Goal: Task Accomplishment & Management: Complete application form

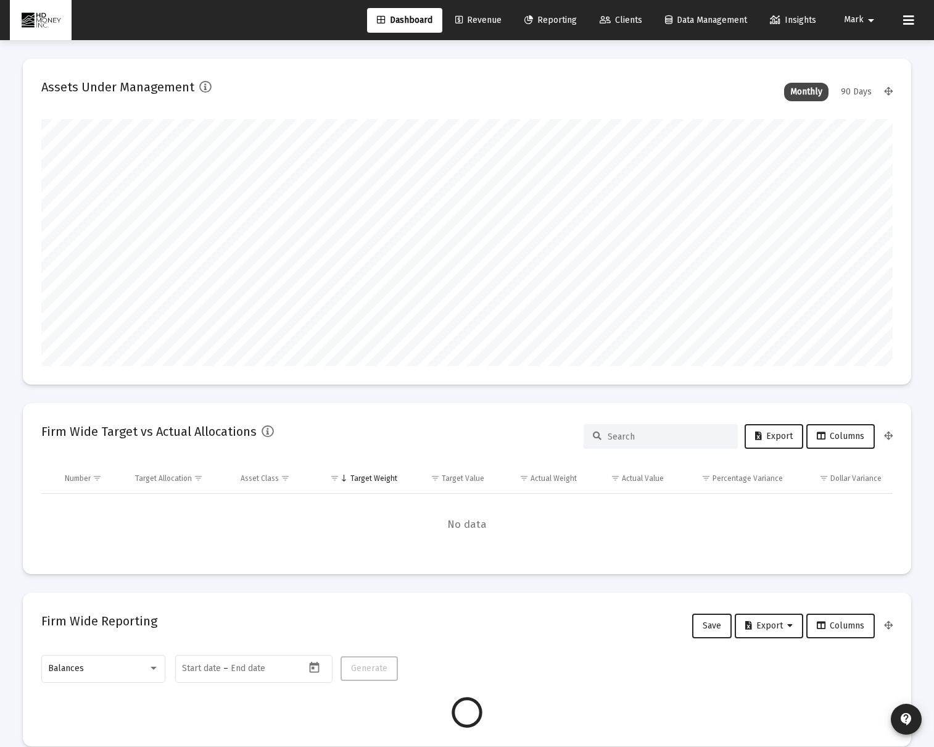
scroll to position [247, 459]
type input "2025-10-08"
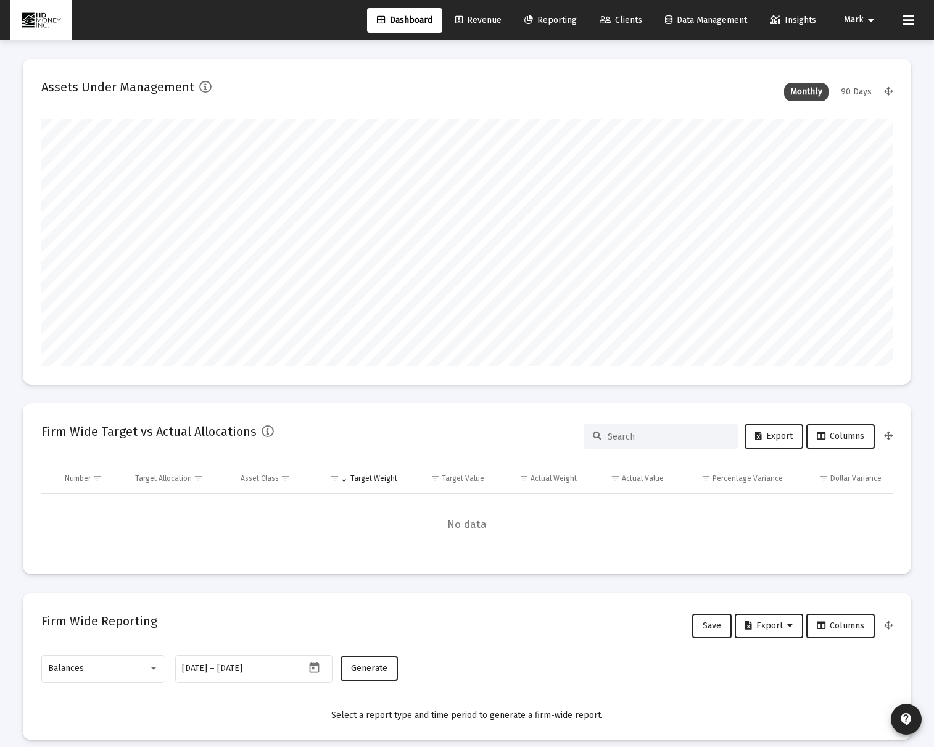
scroll to position [247, 398]
click at [561, 29] on link "Reporting" at bounding box center [551, 20] width 72 height 25
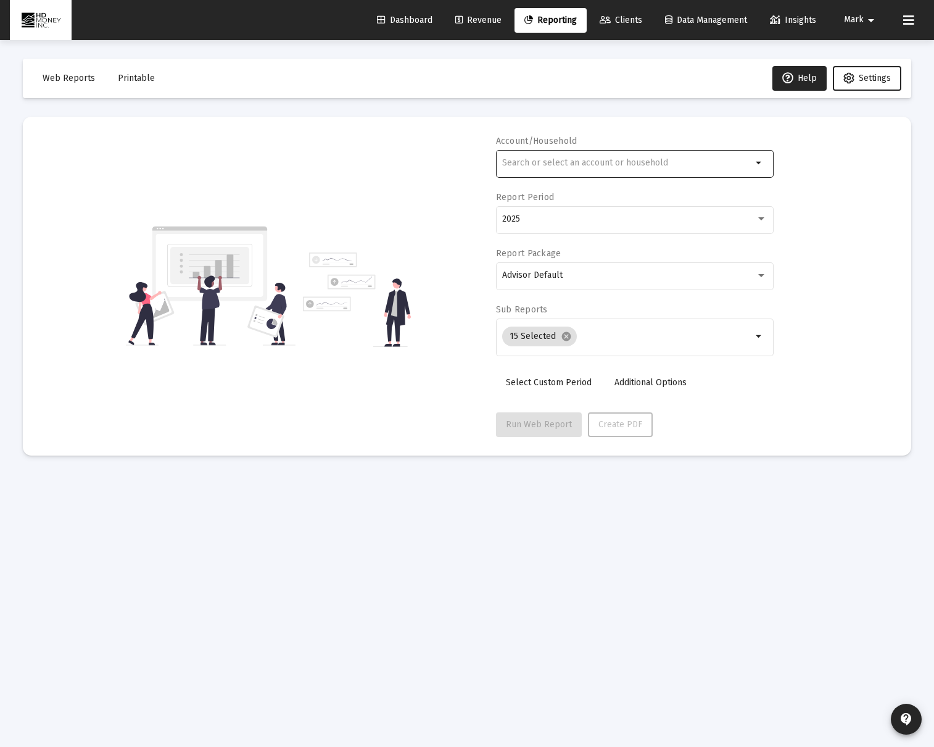
click at [538, 163] on input "text" at bounding box center [627, 163] width 250 height 10
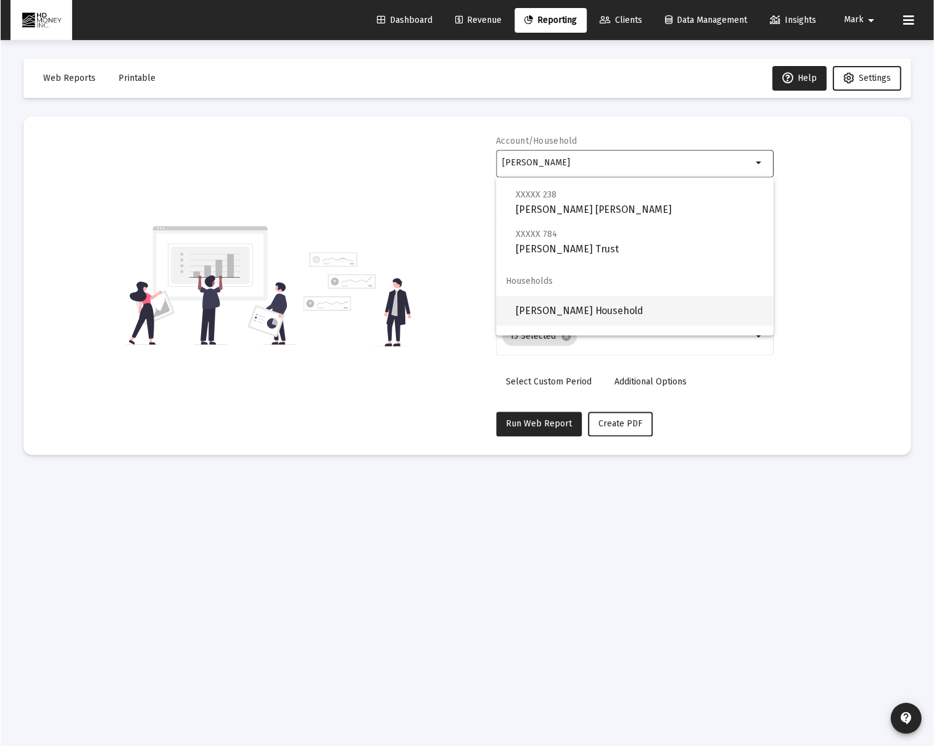
scroll to position [118, 0]
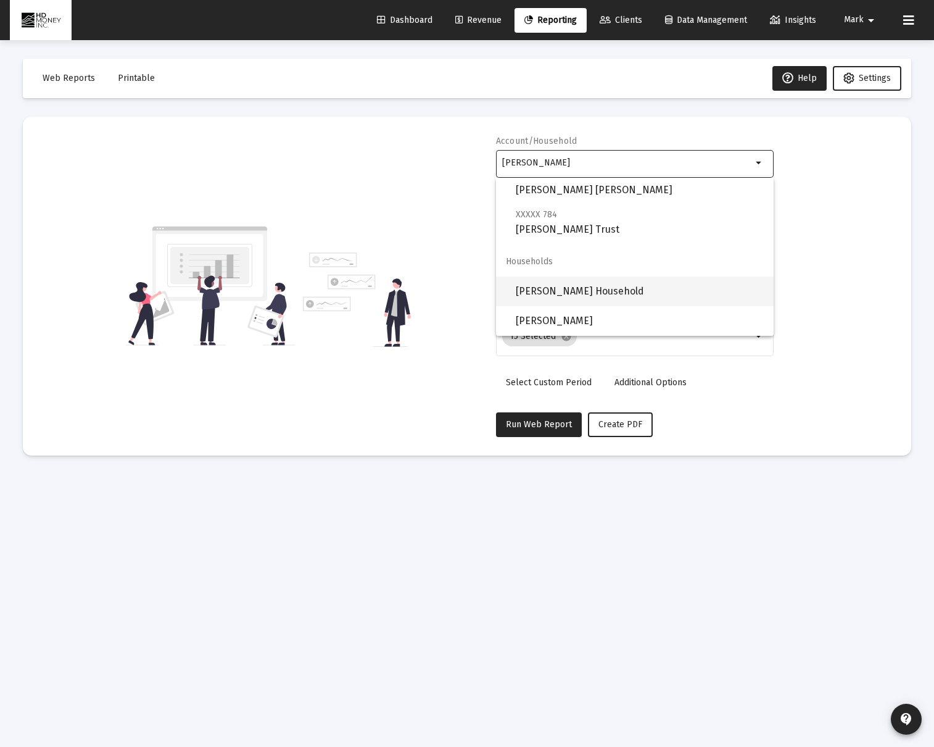
click at [575, 288] on span "[PERSON_NAME] Household" at bounding box center [640, 291] width 248 height 30
type input "[PERSON_NAME] Household"
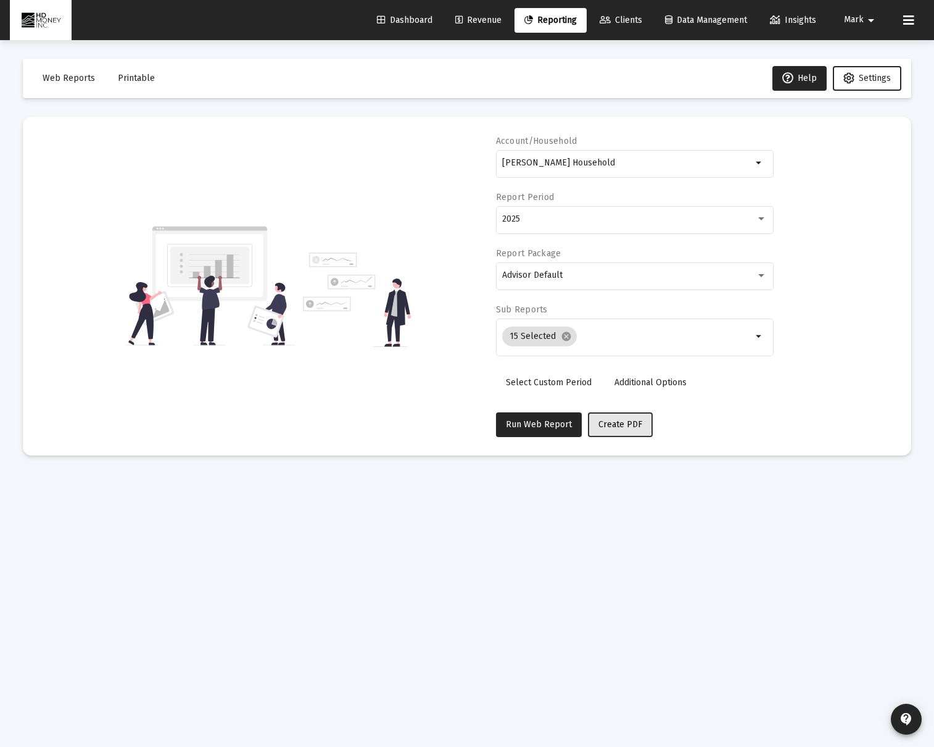
click at [609, 420] on span "Create PDF" at bounding box center [621, 424] width 44 height 10
click at [138, 78] on span "Printable" at bounding box center [136, 78] width 37 height 10
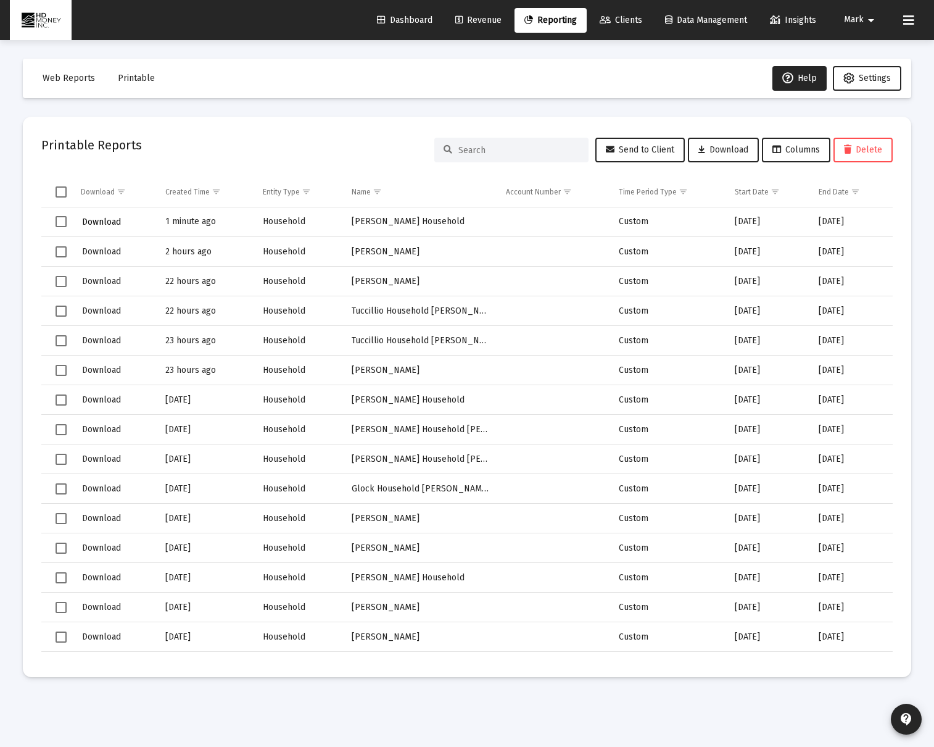
click at [113, 221] on span "Download" at bounding box center [101, 222] width 39 height 10
click at [539, 17] on span "Reporting" at bounding box center [551, 20] width 52 height 10
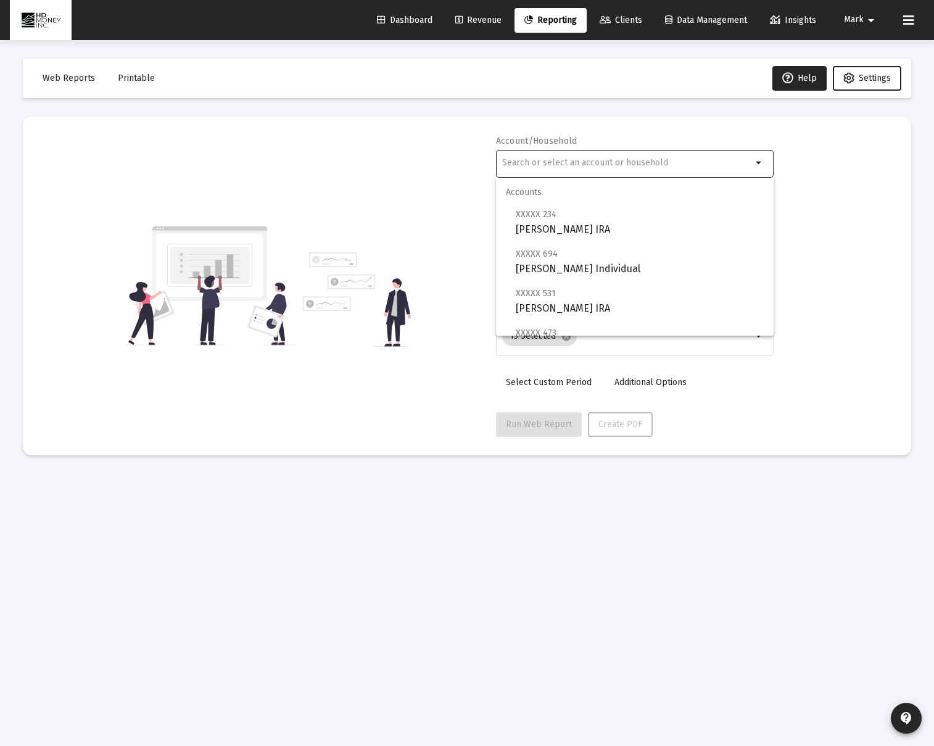
click at [580, 161] on input "text" at bounding box center [627, 163] width 250 height 10
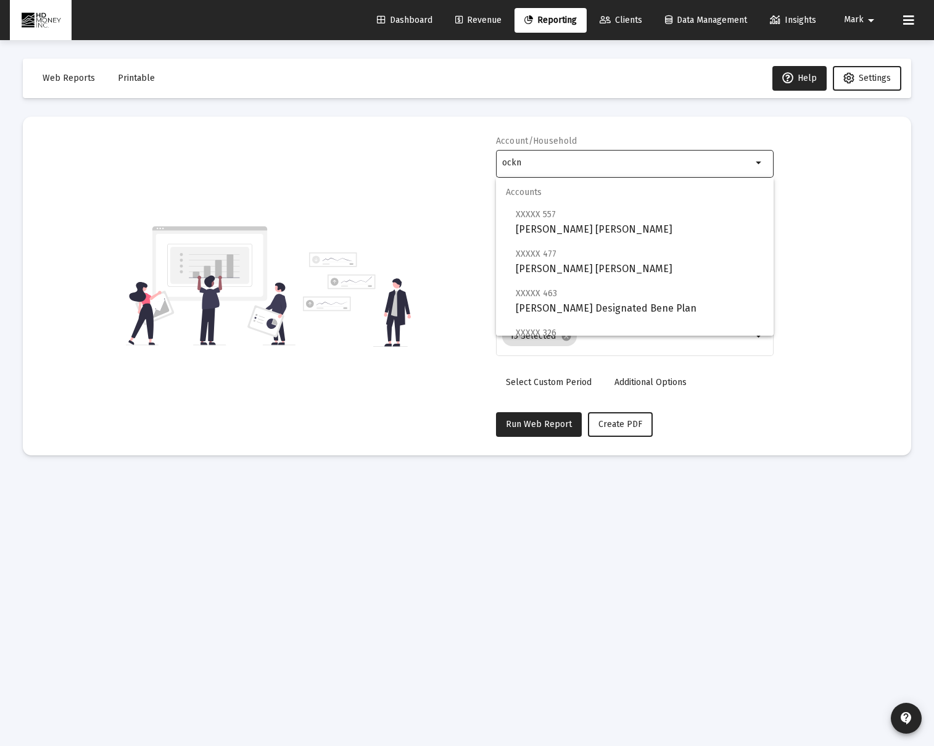
type input "ockn"
click at [600, 12] on link "Clients" at bounding box center [621, 20] width 62 height 25
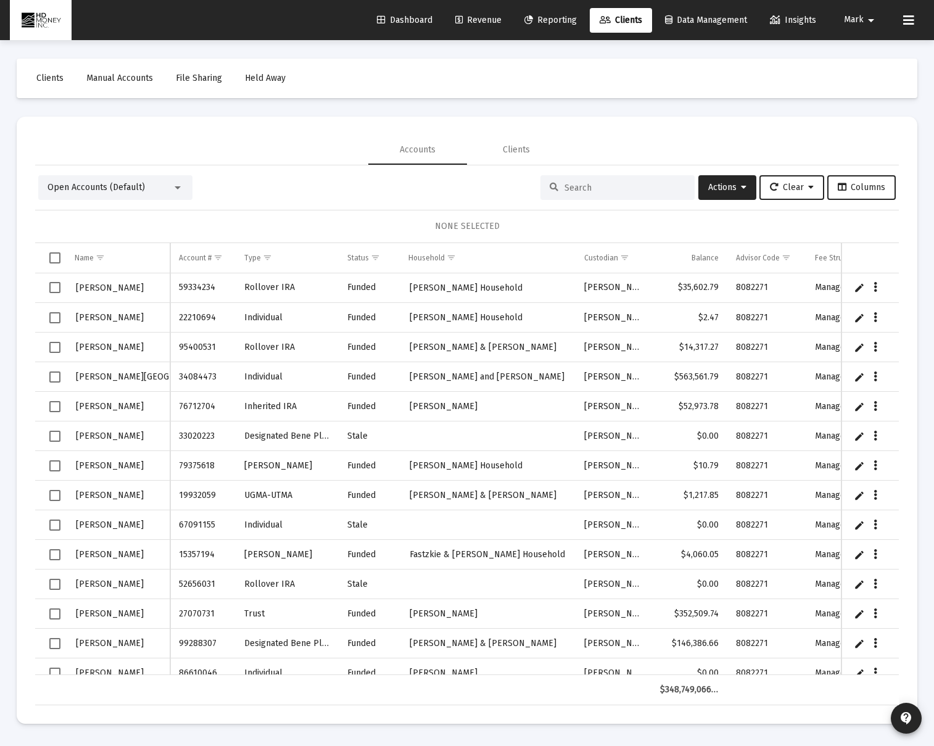
click at [644, 188] on input at bounding box center [625, 188] width 121 height 10
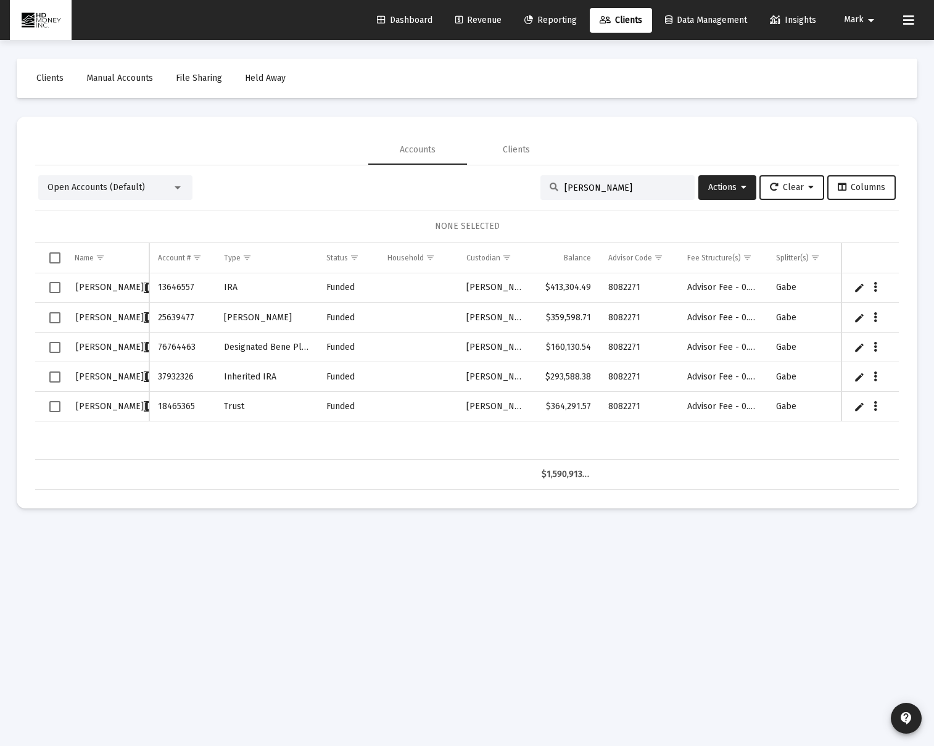
type input "ockner"
click at [57, 258] on span "Select all" at bounding box center [54, 257] width 11 height 11
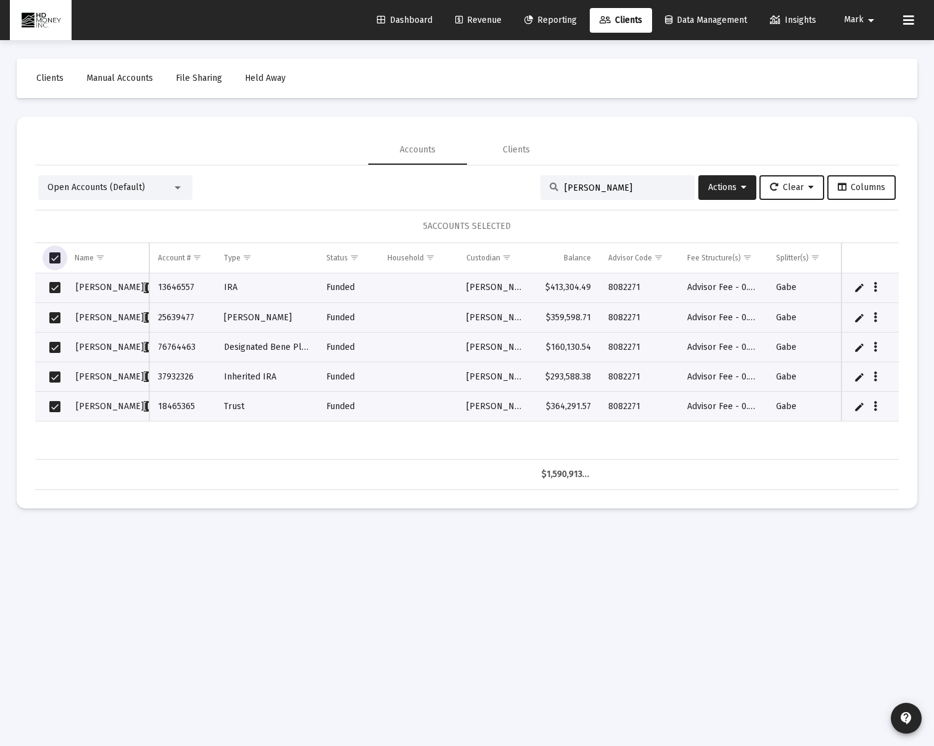
click at [181, 191] on div at bounding box center [177, 188] width 11 height 10
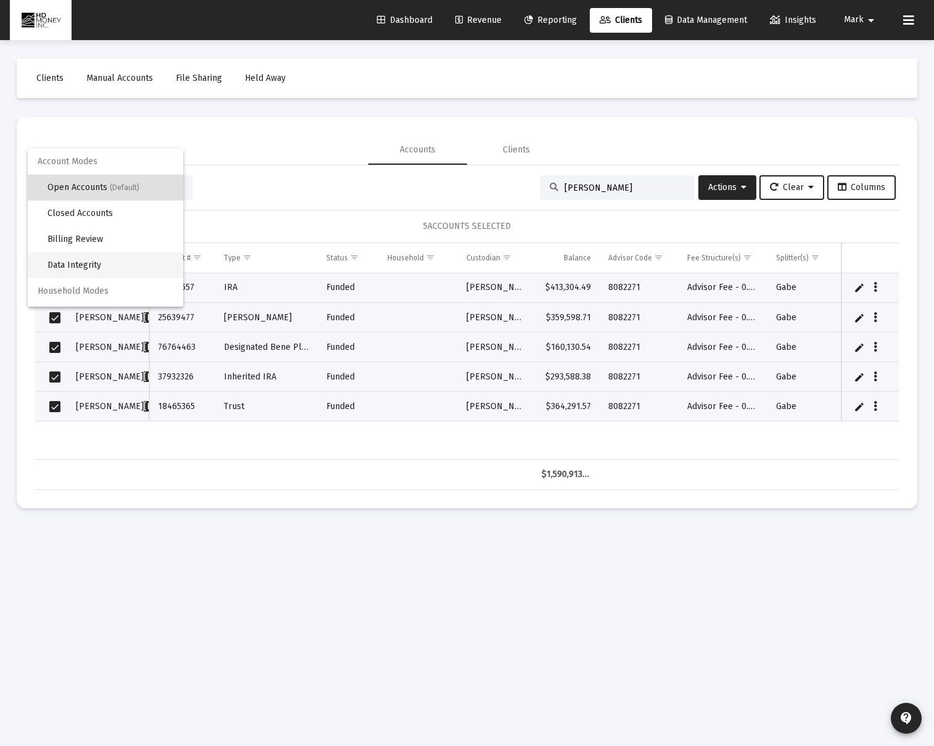
scroll to position [23, 0]
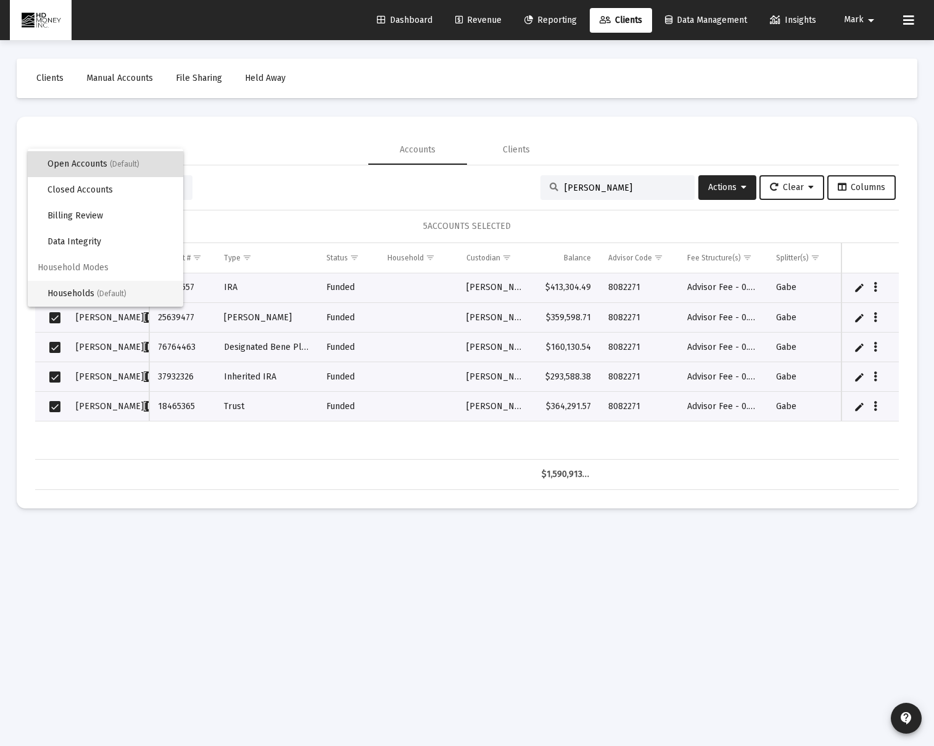
click at [112, 294] on span "(Default)" at bounding box center [112, 293] width 30 height 9
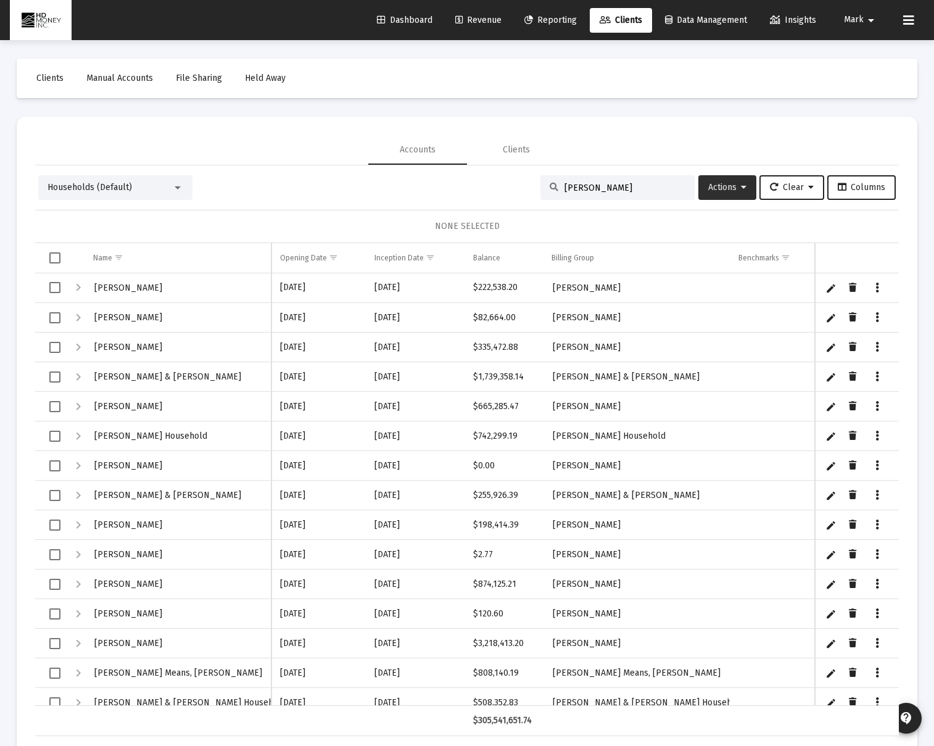
click at [744, 185] on button "Actions" at bounding box center [728, 187] width 58 height 25
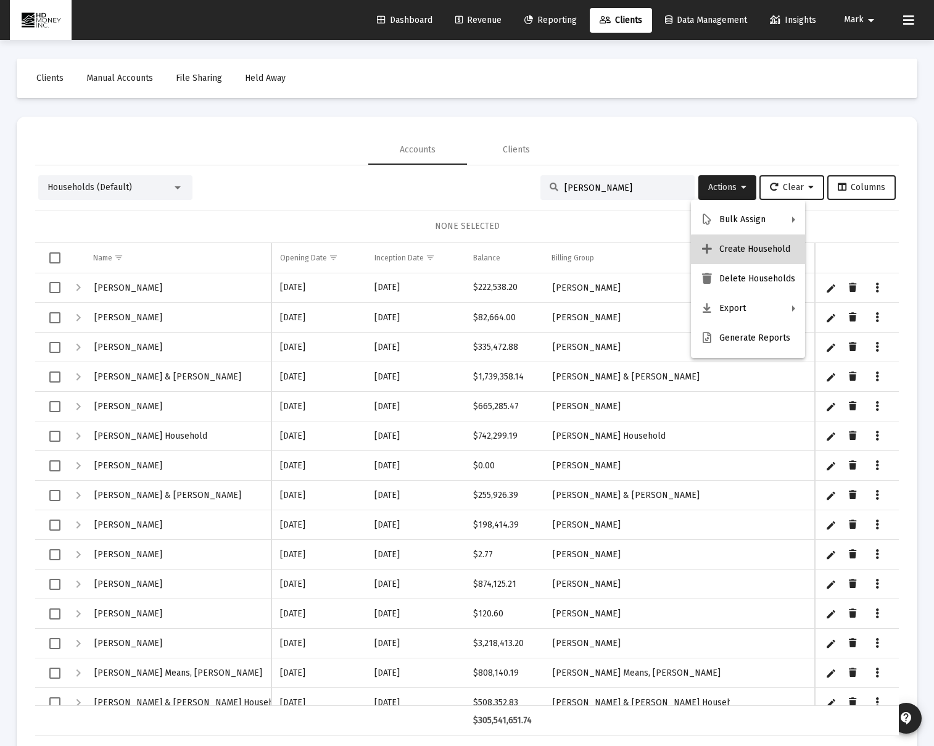
click at [755, 256] on button "Create Household" at bounding box center [748, 250] width 114 height 30
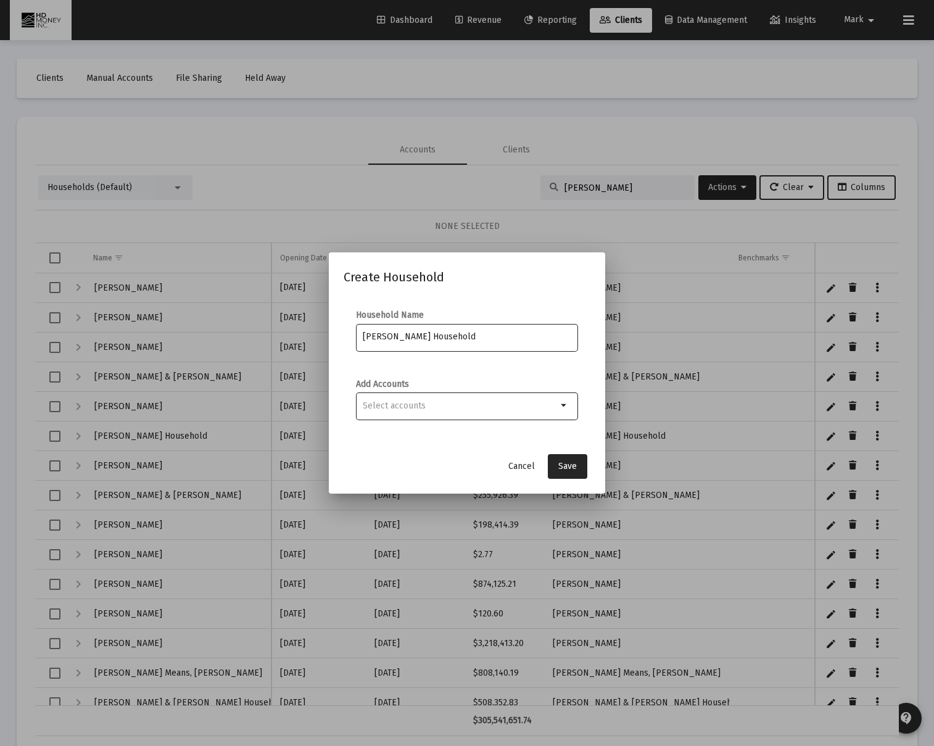
type input "[PERSON_NAME] Household"
click at [567, 406] on mat-icon "arrow_drop_down" at bounding box center [564, 405] width 15 height 15
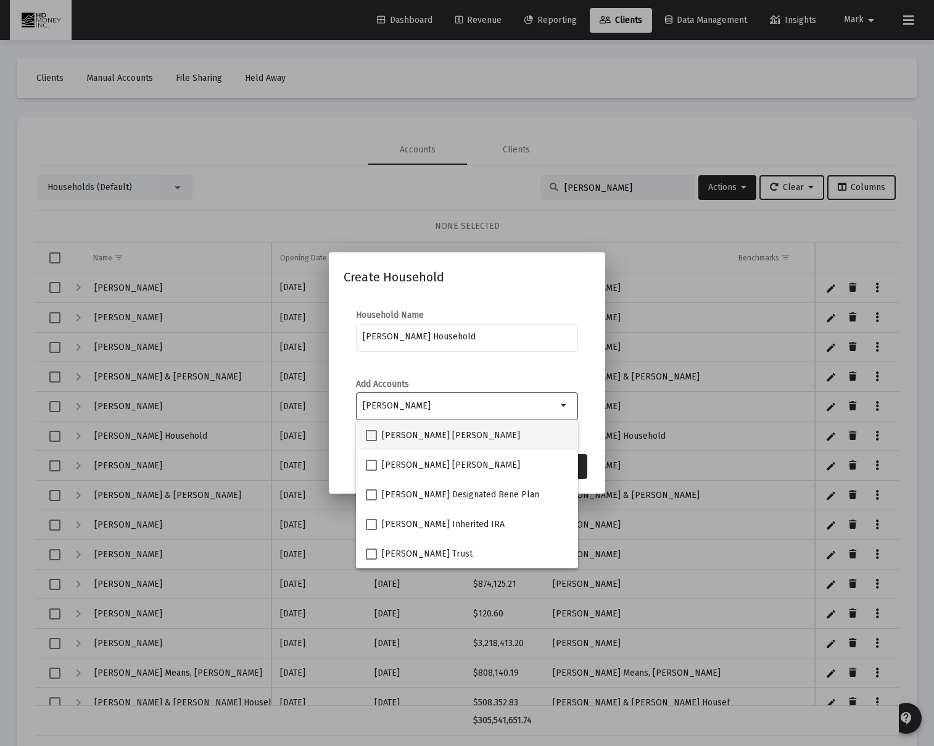
type input "ockner"
click at [373, 434] on span at bounding box center [371, 435] width 11 height 11
click at [372, 441] on input "Daniel Ockner IRA" at bounding box center [371, 441] width 1 height 1
checkbox input "true"
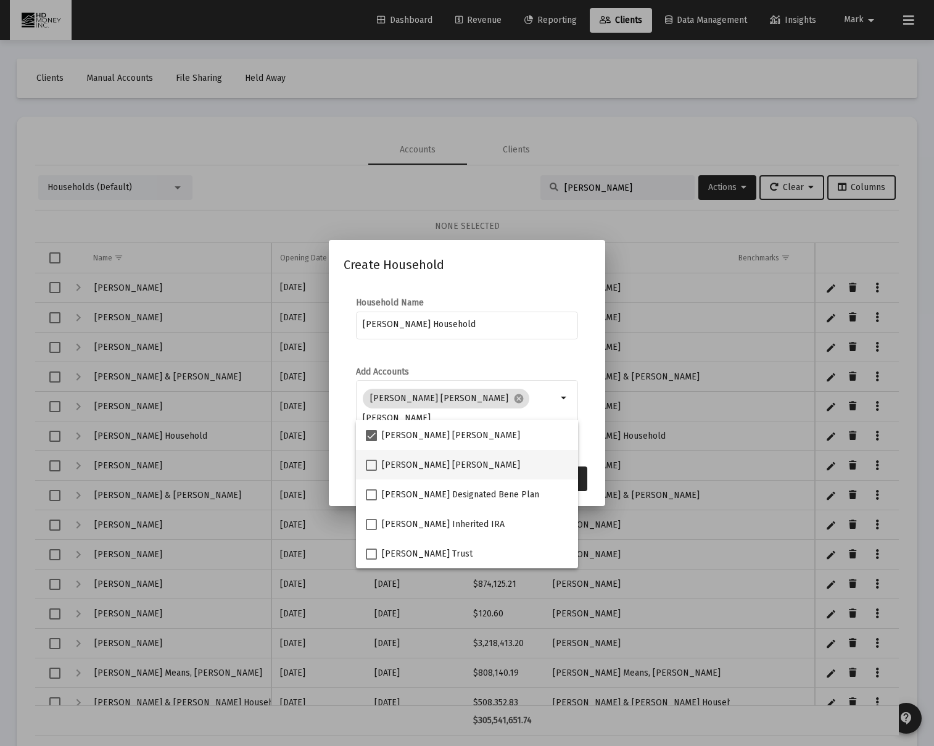
click at [374, 464] on span at bounding box center [371, 465] width 11 height 11
click at [372, 471] on input "Daniel Ockner Roth IRA" at bounding box center [371, 471] width 1 height 1
checkbox input "true"
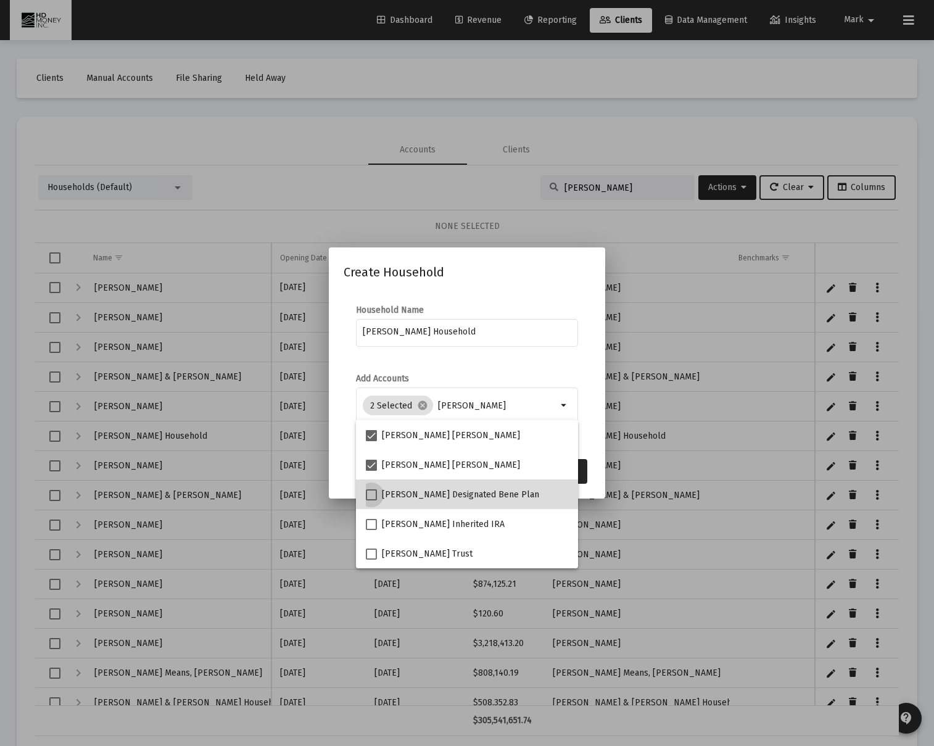
click at [373, 494] on span at bounding box center [371, 494] width 11 height 11
click at [372, 501] on input "Daniel Ockner Designated Bene Plan" at bounding box center [371, 501] width 1 height 1
checkbox input "true"
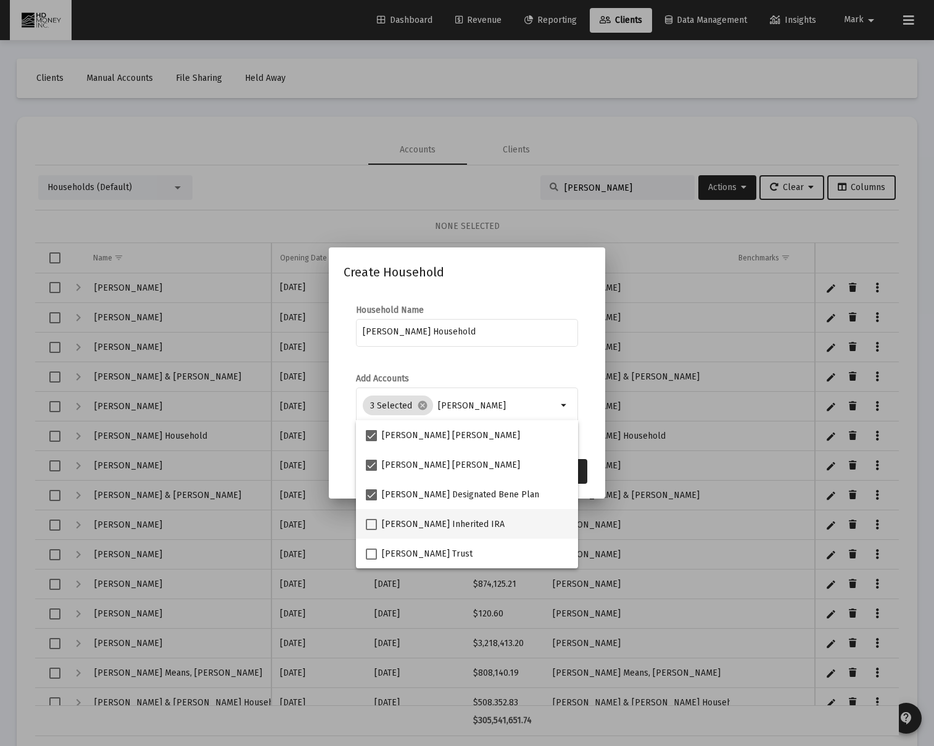
click at [373, 524] on span at bounding box center [371, 524] width 11 height 11
click at [372, 530] on input "Daniel Ockner Inherited IRA" at bounding box center [371, 530] width 1 height 1
checkbox input "true"
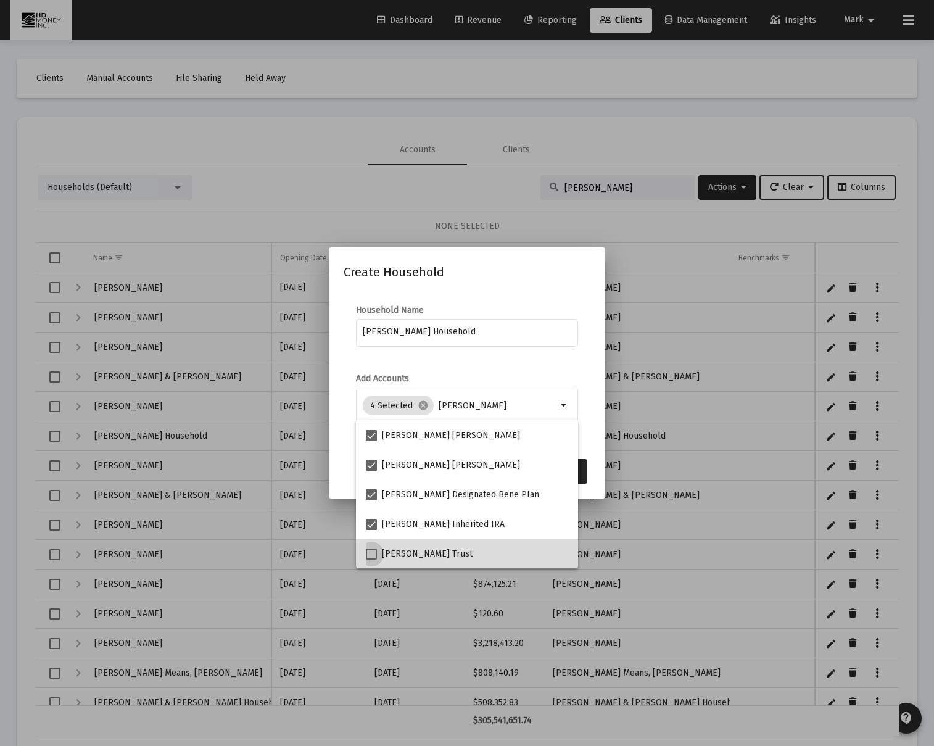
click at [373, 559] on span at bounding box center [371, 554] width 11 height 11
click at [372, 560] on input "Karen B Ockner Trust" at bounding box center [371, 560] width 1 height 1
checkbox input "true"
click at [597, 471] on mat-dialog-container "Create Household Household Name Ockner Household Add Accounts 5 Selected cancel…" at bounding box center [467, 372] width 276 height 251
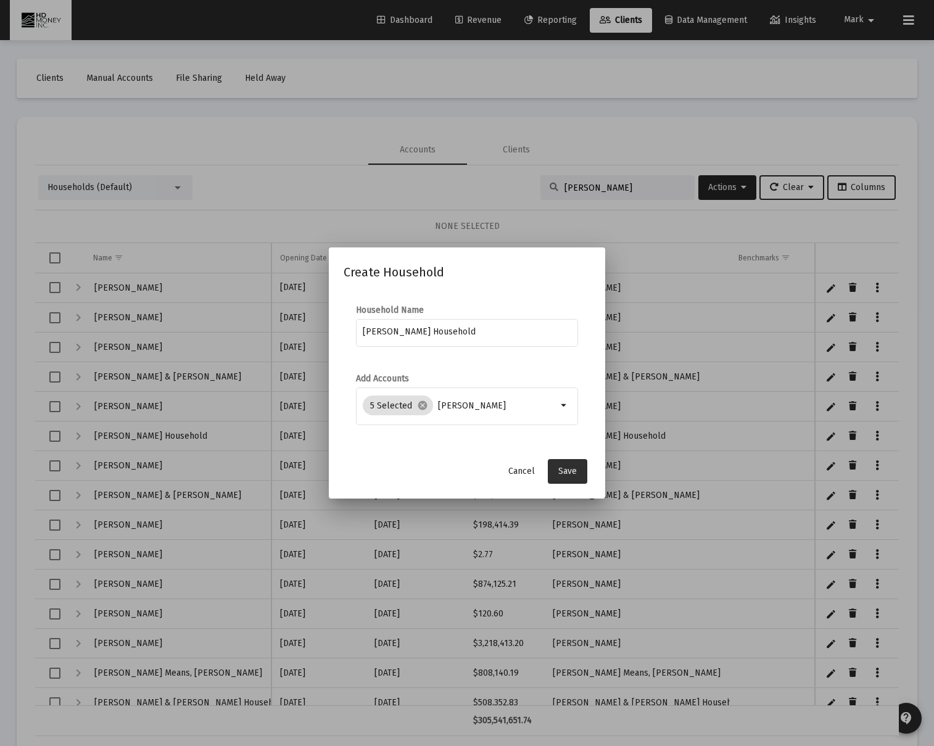
drag, startPoint x: 576, startPoint y: 475, endPoint x: 558, endPoint y: 474, distance: 18.6
click at [576, 475] on span "Save" at bounding box center [568, 471] width 19 height 10
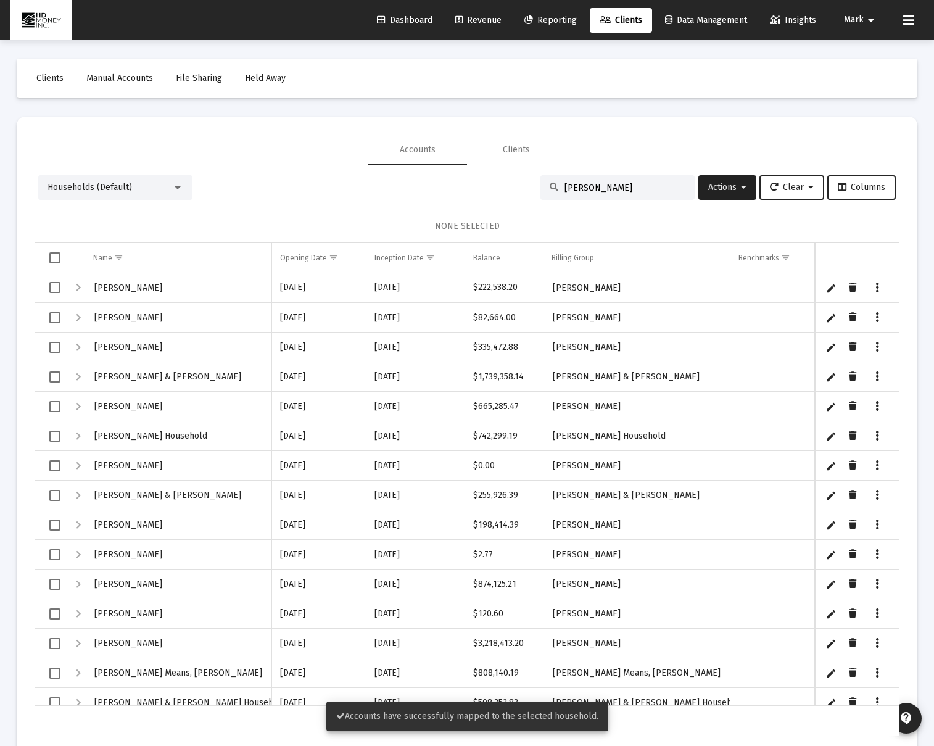
click at [539, 24] on span "Reporting" at bounding box center [551, 20] width 52 height 10
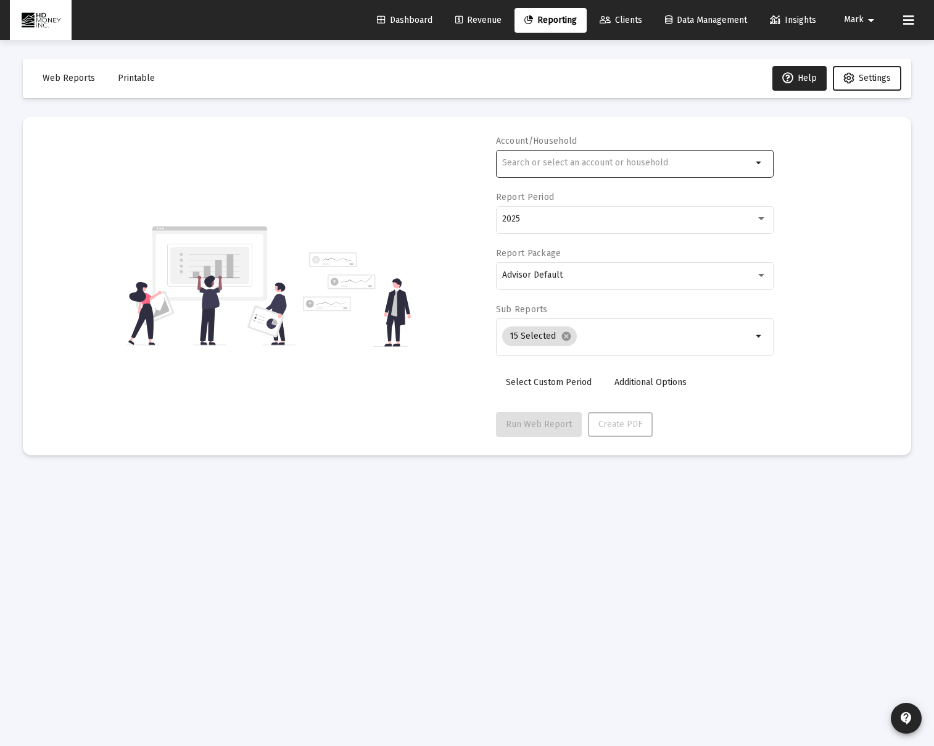
click at [555, 168] on div at bounding box center [627, 163] width 250 height 30
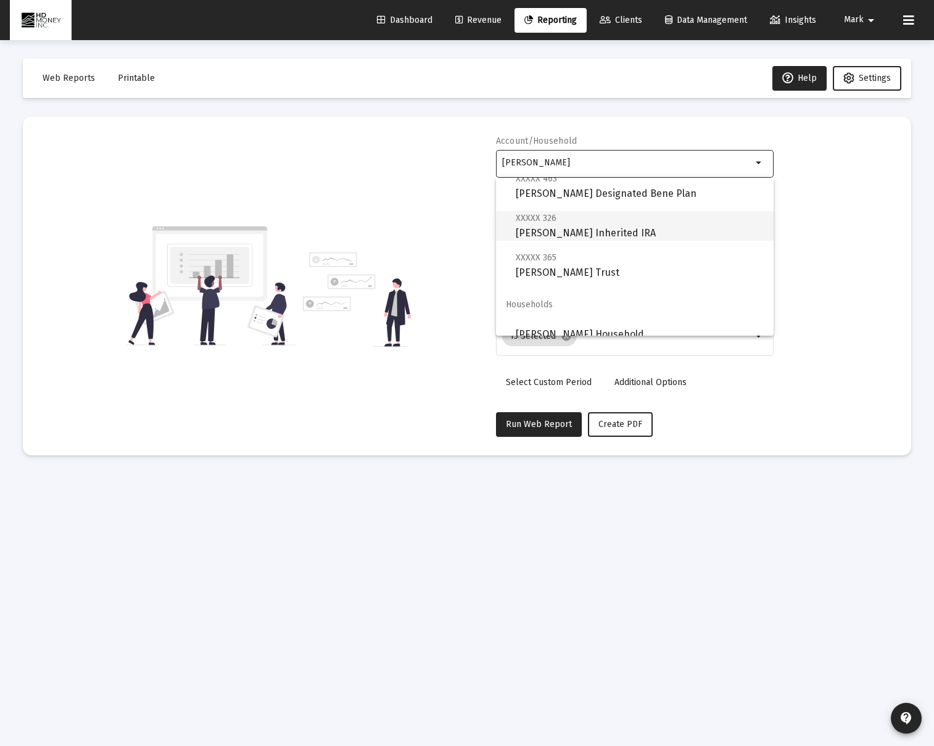
scroll to position [128, 0]
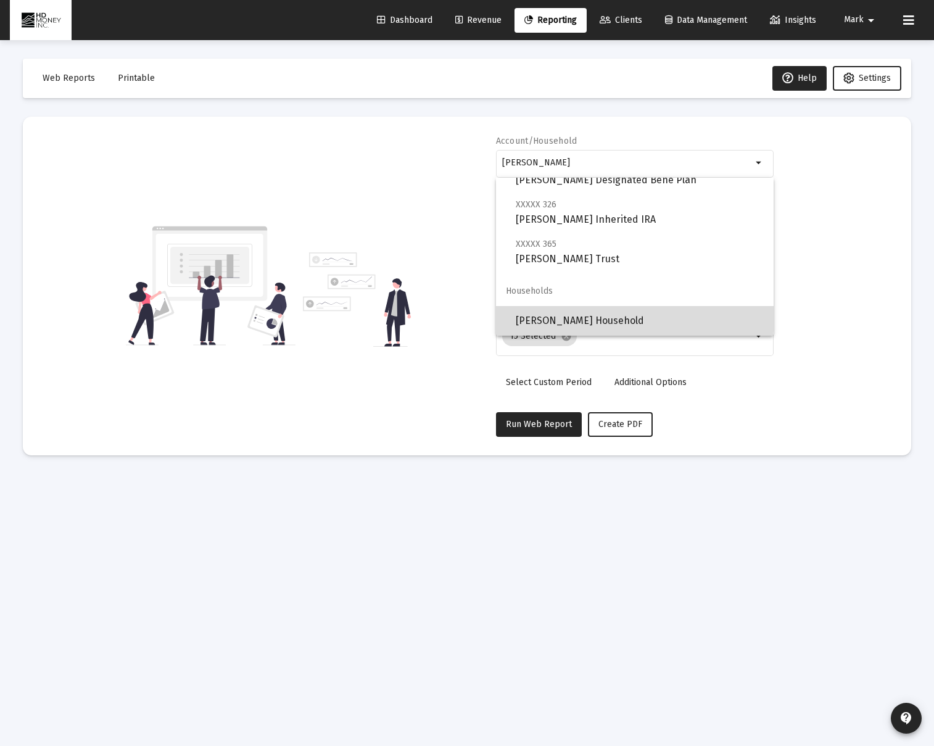
click at [600, 317] on span "[PERSON_NAME] Household" at bounding box center [640, 321] width 248 height 30
type input "[PERSON_NAME] Household"
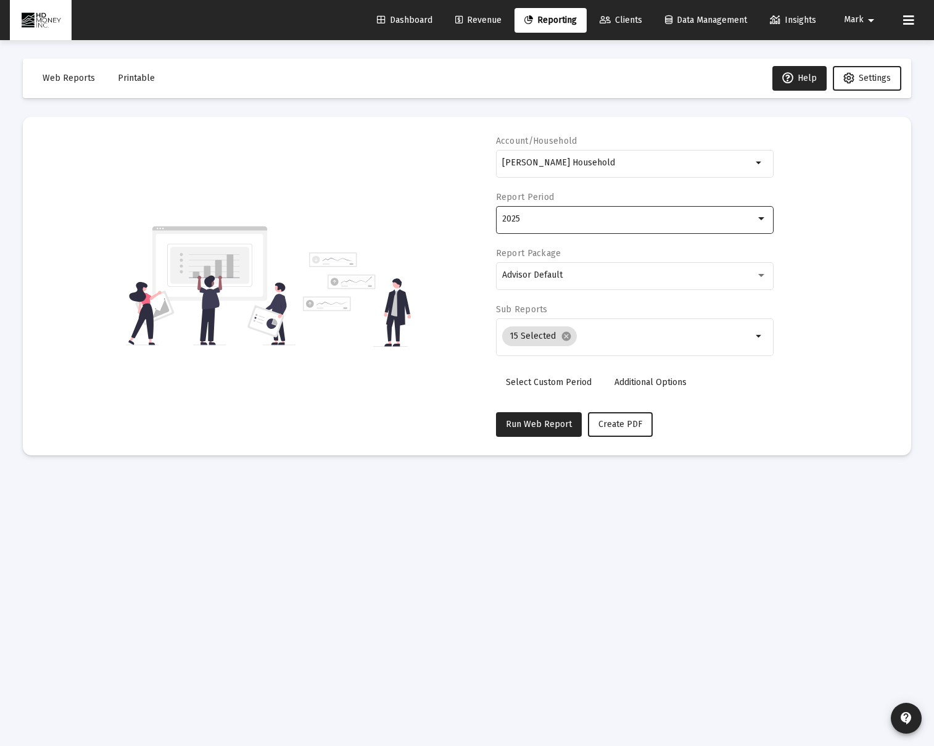
click at [568, 219] on div "2025" at bounding box center [629, 219] width 254 height 10
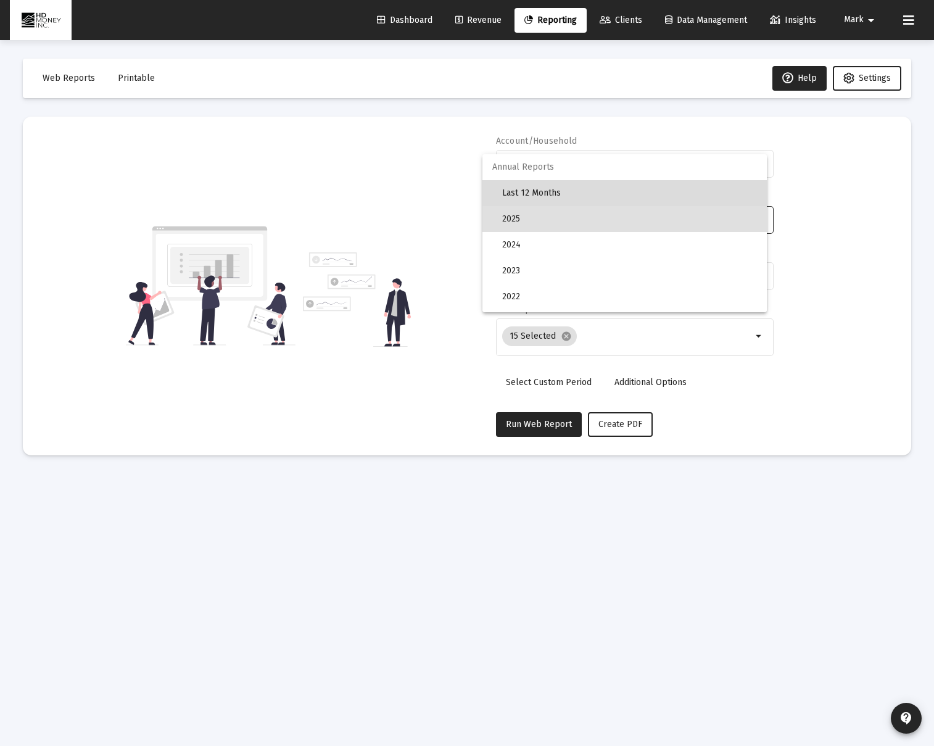
click at [544, 190] on span "Last 12 Months" at bounding box center [629, 193] width 255 height 26
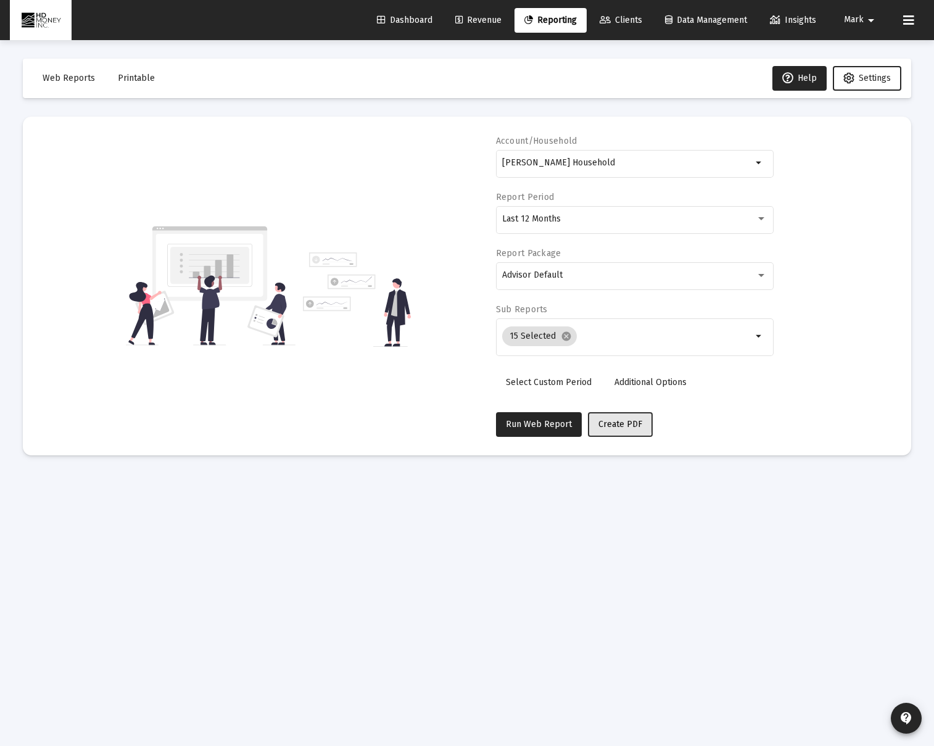
click at [615, 420] on span "Create PDF" at bounding box center [621, 424] width 44 height 10
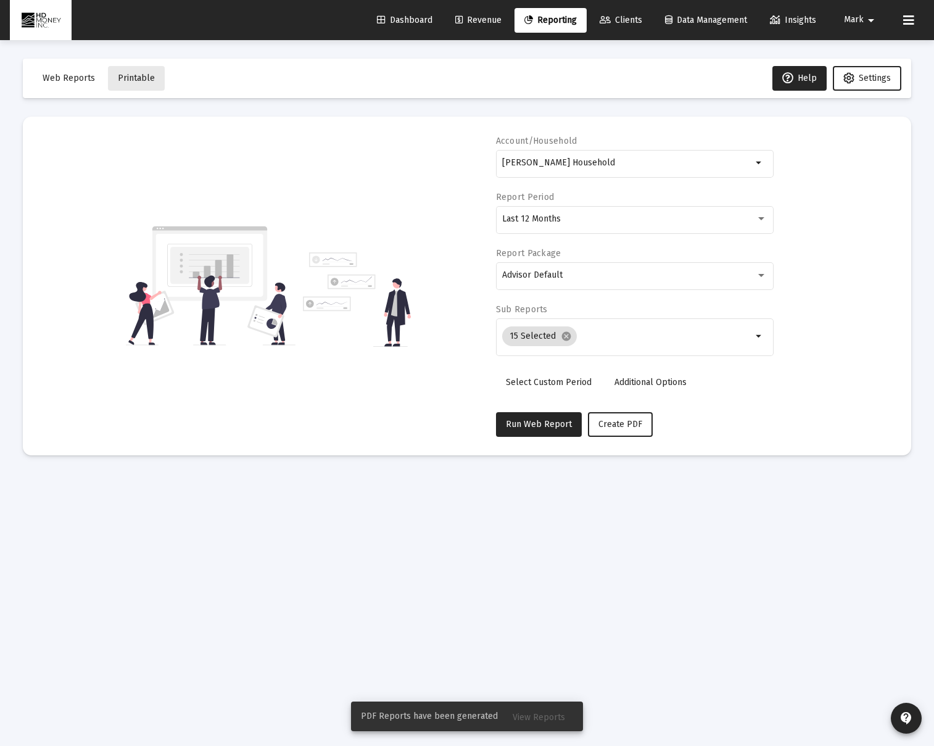
click at [141, 78] on span "Printable" at bounding box center [136, 78] width 37 height 10
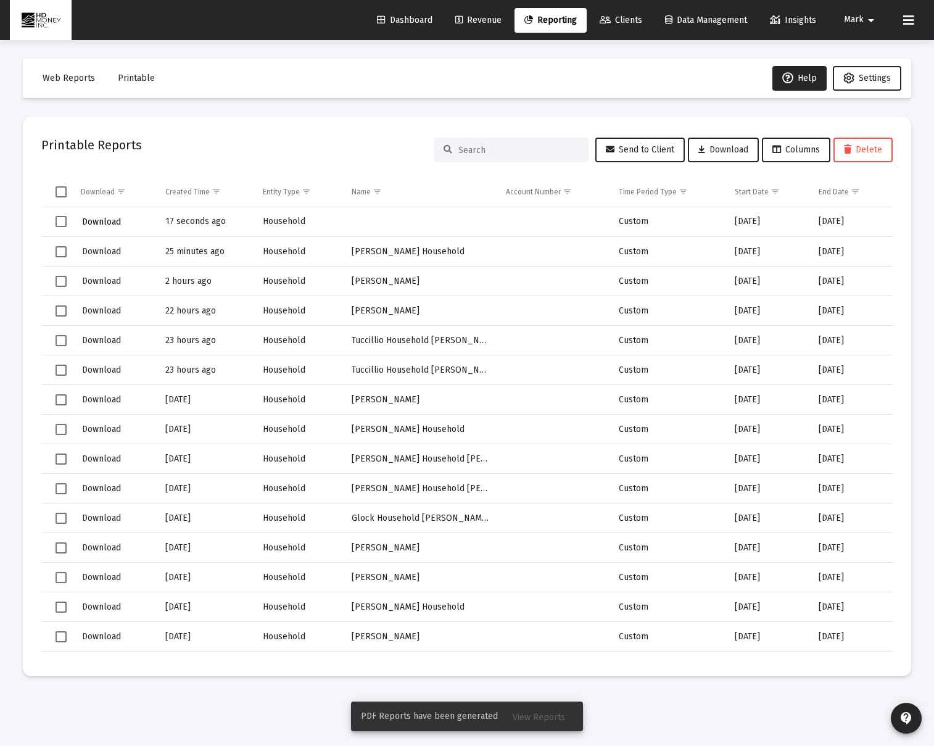
click at [112, 222] on span "Download" at bounding box center [101, 222] width 39 height 10
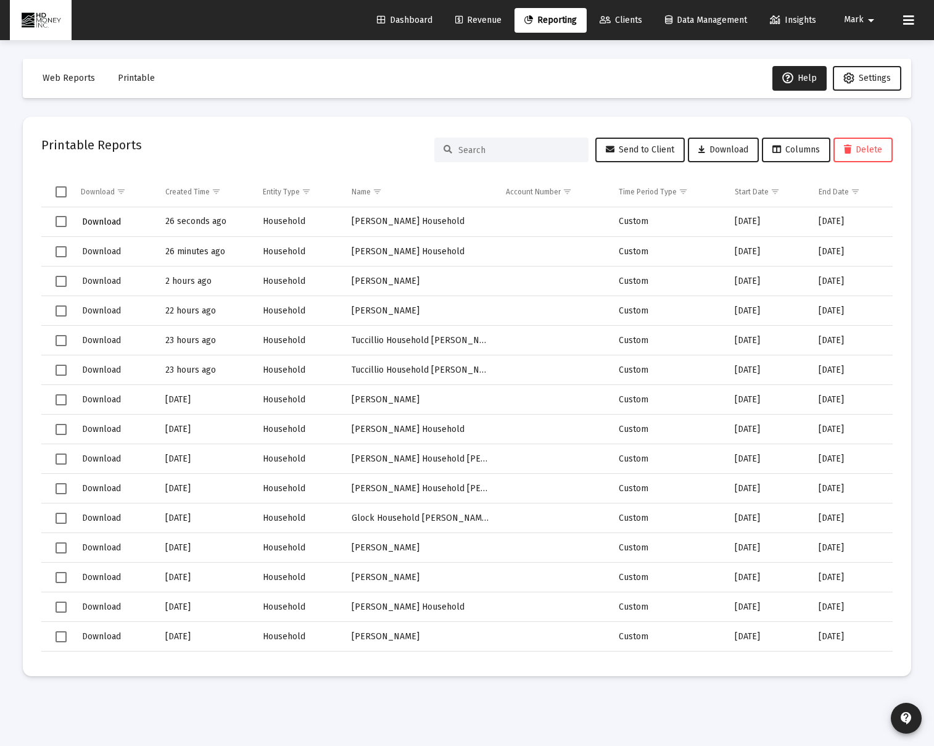
click at [107, 218] on span "Download" at bounding box center [101, 222] width 39 height 10
